Goal: Entertainment & Leisure: Consume media (video, audio)

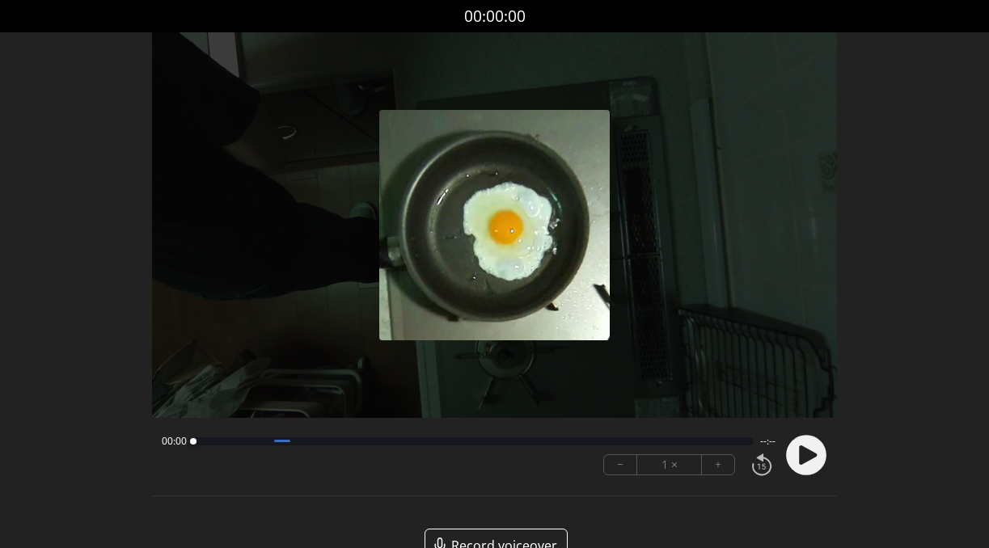
click at [717, 464] on button "+" at bounding box center [718, 464] width 32 height 19
drag, startPoint x: 194, startPoint y: 445, endPoint x: 230, endPoint y: 442, distance: 35.7
click at [230, 442] on div at bounding box center [473, 441] width 561 height 8
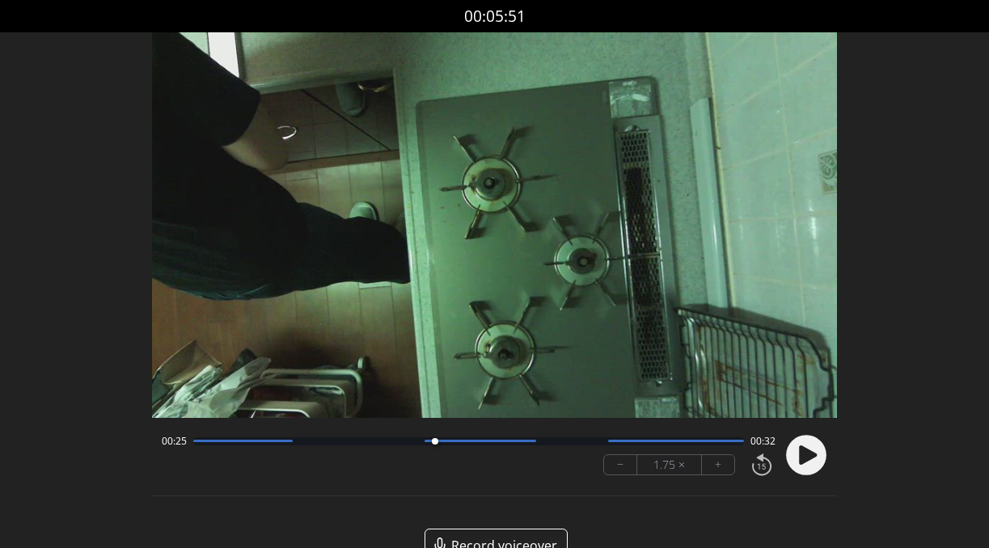
click at [434, 449] on div at bounding box center [435, 442] width 22 height 22
click at [519, 443] on div at bounding box center [468, 441] width 551 height 8
click at [645, 444] on div at bounding box center [468, 441] width 551 height 8
click at [802, 450] on icon at bounding box center [808, 454] width 18 height 19
drag, startPoint x: 745, startPoint y: 441, endPoint x: 555, endPoint y: 438, distance: 190.8
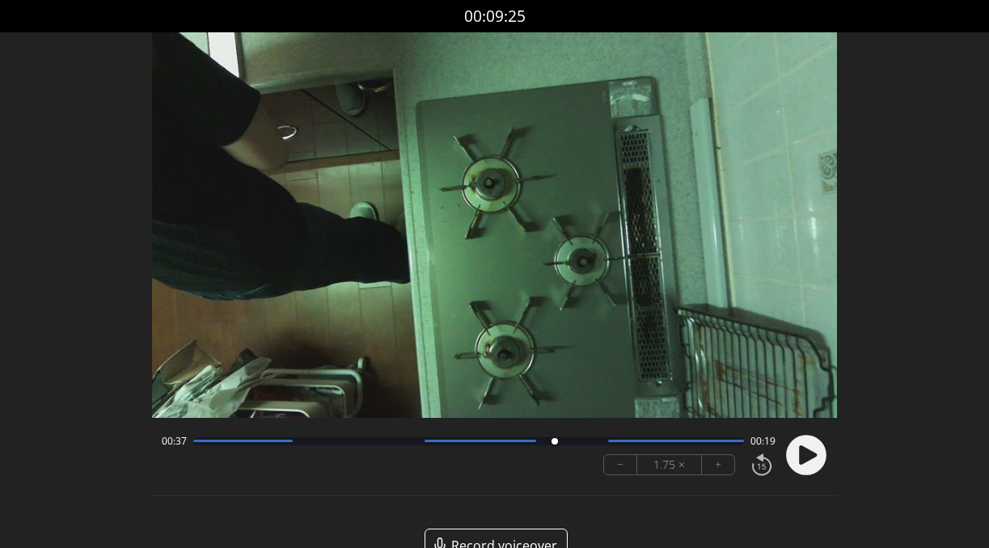
click at [555, 438] on div at bounding box center [554, 441] width 6 height 6
click at [808, 453] on icon at bounding box center [808, 454] width 18 height 19
click at [459, 447] on div "00:42 00:14" at bounding box center [469, 441] width 614 height 13
click at [460, 443] on div at bounding box center [468, 441] width 551 height 8
click at [775, 451] on div "00:42 00:15 − 1.75 × +" at bounding box center [492, 455] width 669 height 55
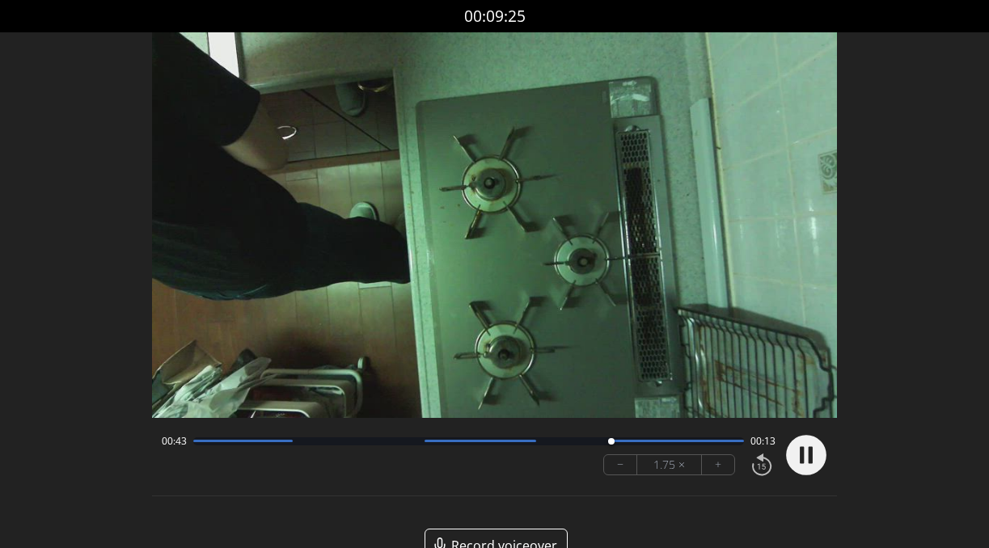
click at [793, 447] on circle at bounding box center [806, 455] width 40 height 40
click at [804, 447] on icon at bounding box center [808, 454] width 18 height 19
drag, startPoint x: 636, startPoint y: 441, endPoint x: 377, endPoint y: 453, distance: 259.8
click at [377, 453] on div "00:21 00:35 − 1.75 × +" at bounding box center [465, 455] width 621 height 55
click at [801, 470] on circle at bounding box center [806, 455] width 40 height 40
